Goal: Find specific page/section: Find specific page/section

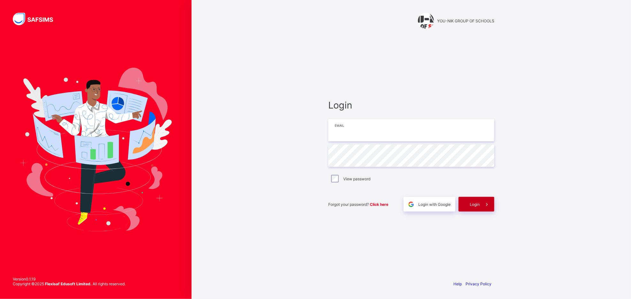
type input "**********"
click at [467, 202] on div "Login" at bounding box center [477, 204] width 36 height 15
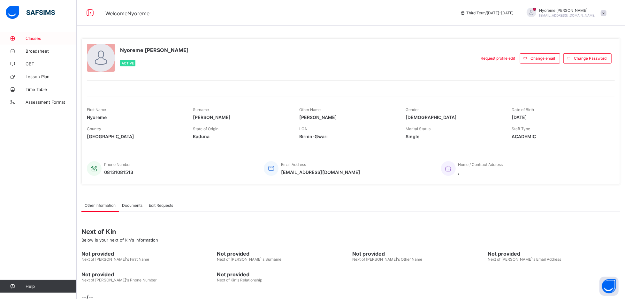
click at [33, 38] on span "Classes" at bounding box center [51, 38] width 51 height 5
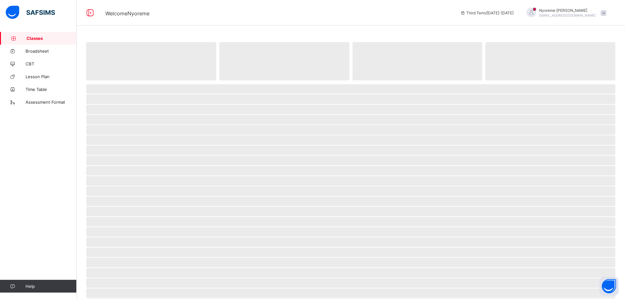
click at [46, 23] on div at bounding box center [38, 13] width 77 height 26
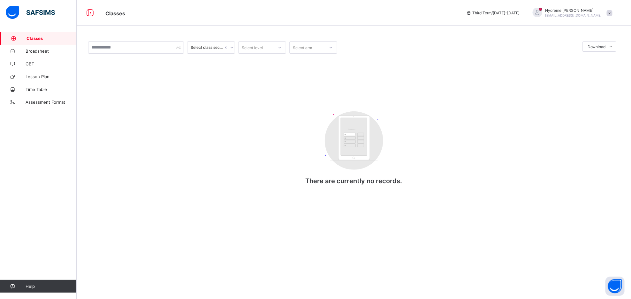
click at [37, 37] on span "Classes" at bounding box center [52, 38] width 50 height 5
click at [51, 37] on span "Classes" at bounding box center [52, 38] width 50 height 5
click at [37, 55] on link "Broadsheet" at bounding box center [38, 51] width 77 height 13
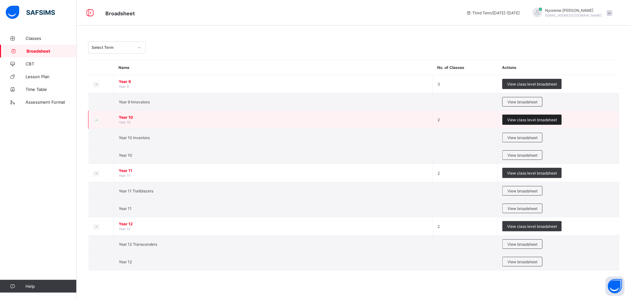
click at [512, 120] on span "View class level broadsheet" at bounding box center [532, 120] width 50 height 5
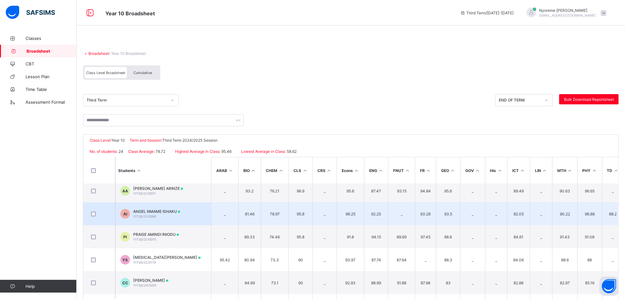
scroll to position [57, 0]
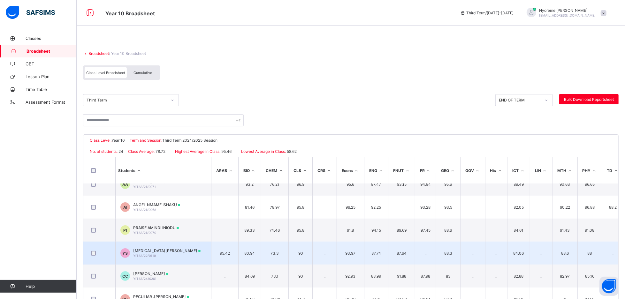
drag, startPoint x: 186, startPoint y: 254, endPoint x: 216, endPoint y: 257, distance: 29.8
click at [216, 257] on tr "YS [MEDICAL_DATA][PERSON_NAME] YITSS/22/0119 95.42 80.94 73.3 90 _ 93.97 87.74 …" at bounding box center [439, 253] width 713 height 23
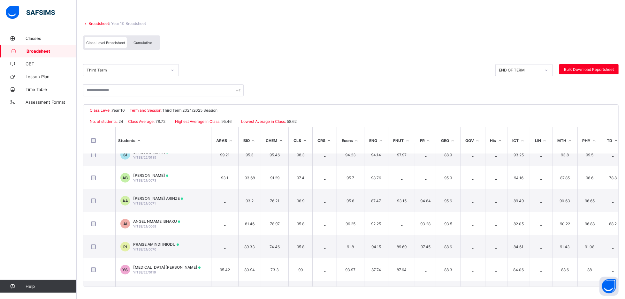
scroll to position [0, 0]
